Goal: Check status: Check status

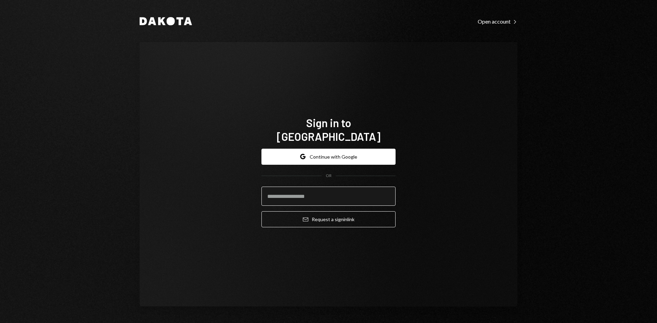
click at [328, 190] on input "email" at bounding box center [328, 196] width 134 height 19
click at [0, 323] on com-1password-button at bounding box center [0, 323] width 0 height 0
type input "**********"
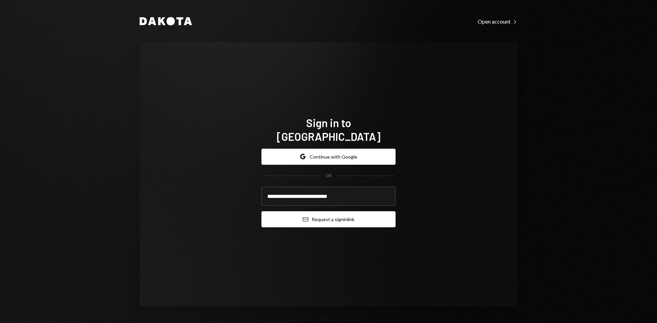
click at [328, 218] on button "Email Request a sign in link" at bounding box center [328, 219] width 134 height 16
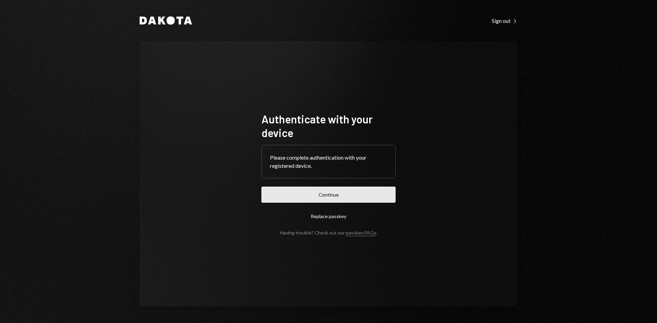
click at [336, 198] on button "Continue" at bounding box center [328, 195] width 134 height 16
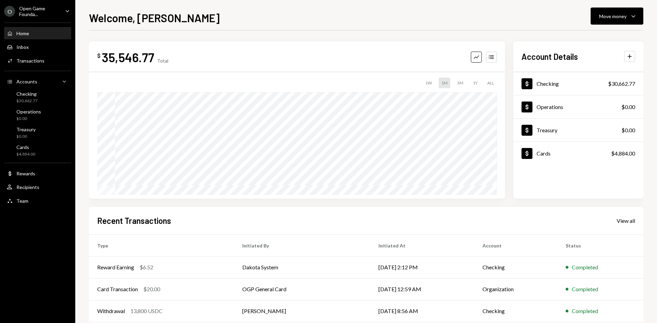
click at [68, 8] on icon "Caret Down" at bounding box center [68, 11] width 8 height 8
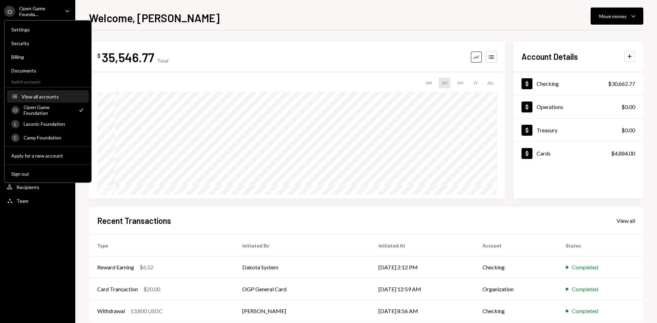
click at [50, 97] on div "View all accounts" at bounding box center [53, 97] width 63 height 6
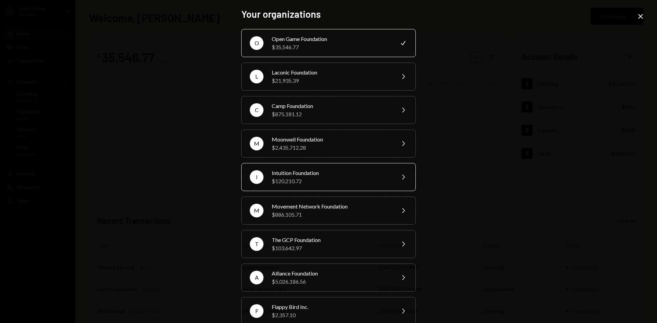
click at [325, 175] on div "Intuition Foundation" at bounding box center [331, 173] width 119 height 8
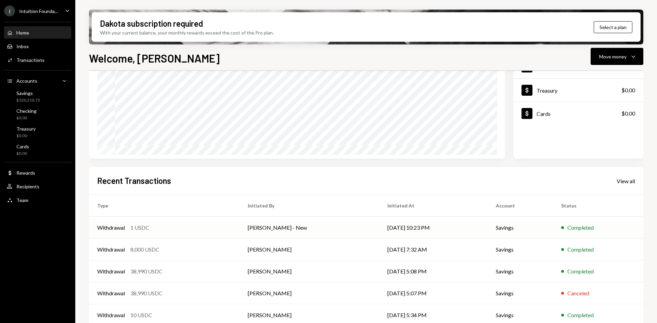
scroll to position [89, 0]
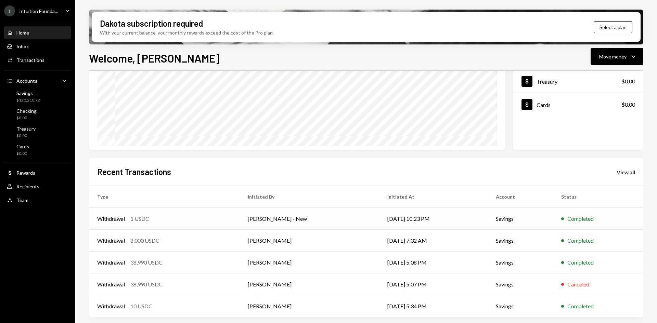
click at [201, 221] on div "Withdrawal 1 USDC" at bounding box center [164, 219] width 134 height 8
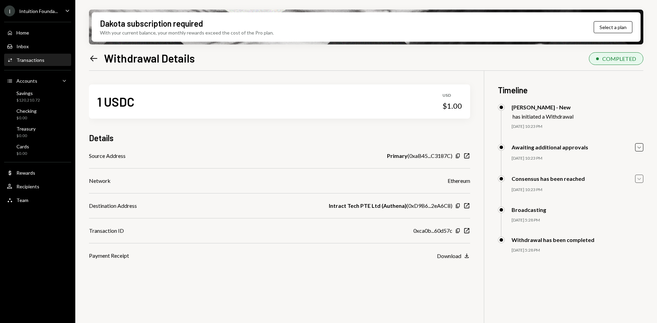
click at [636, 178] on icon "Caret Down" at bounding box center [639, 179] width 8 height 8
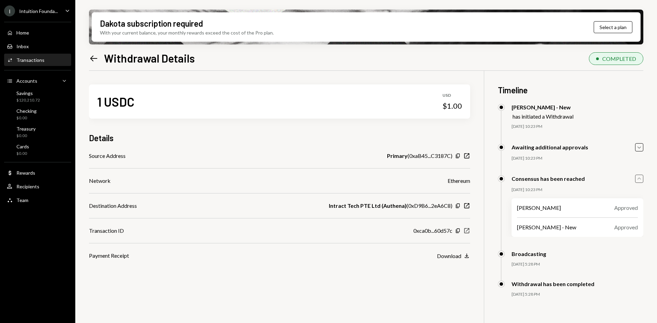
click at [466, 229] on icon "New Window" at bounding box center [466, 230] width 7 height 7
